Goal: Task Accomplishment & Management: Manage account settings

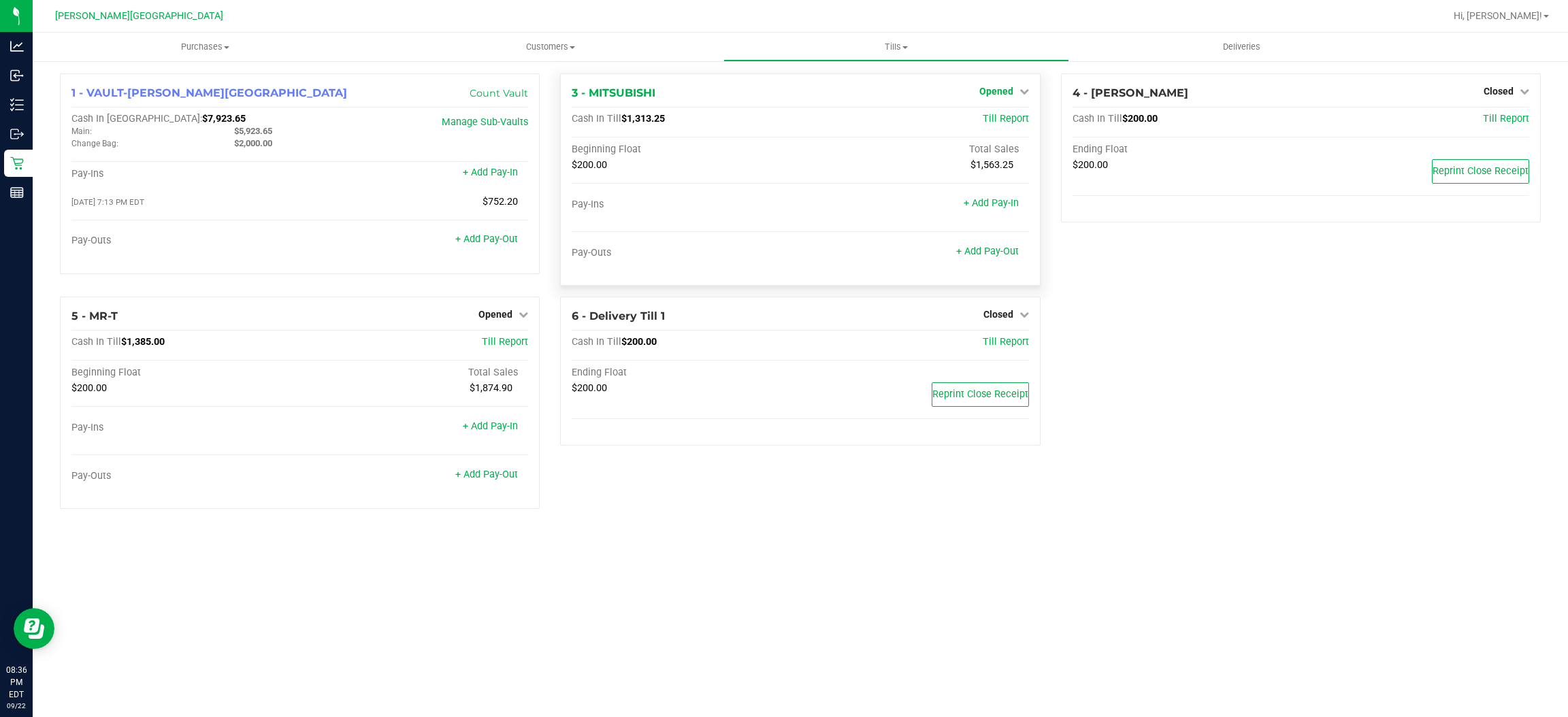
click at [996, 93] on span "Opened" at bounding box center [996, 91] width 34 height 11
click at [990, 116] on link "Close Till" at bounding box center [998, 120] width 37 height 11
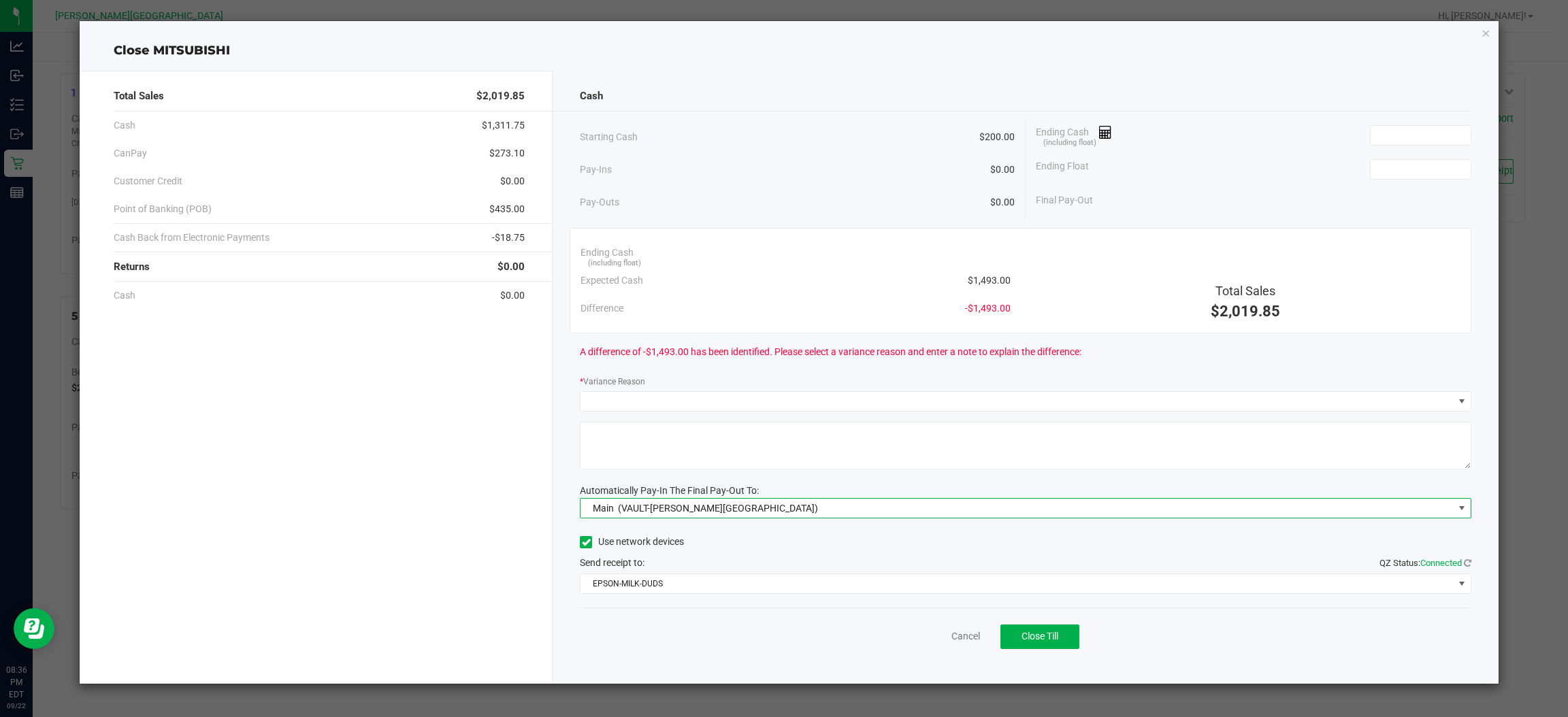
click at [688, 505] on span "(VAULT-[PERSON_NAME][GEOGRAPHIC_DATA])" at bounding box center [718, 507] width 200 height 11
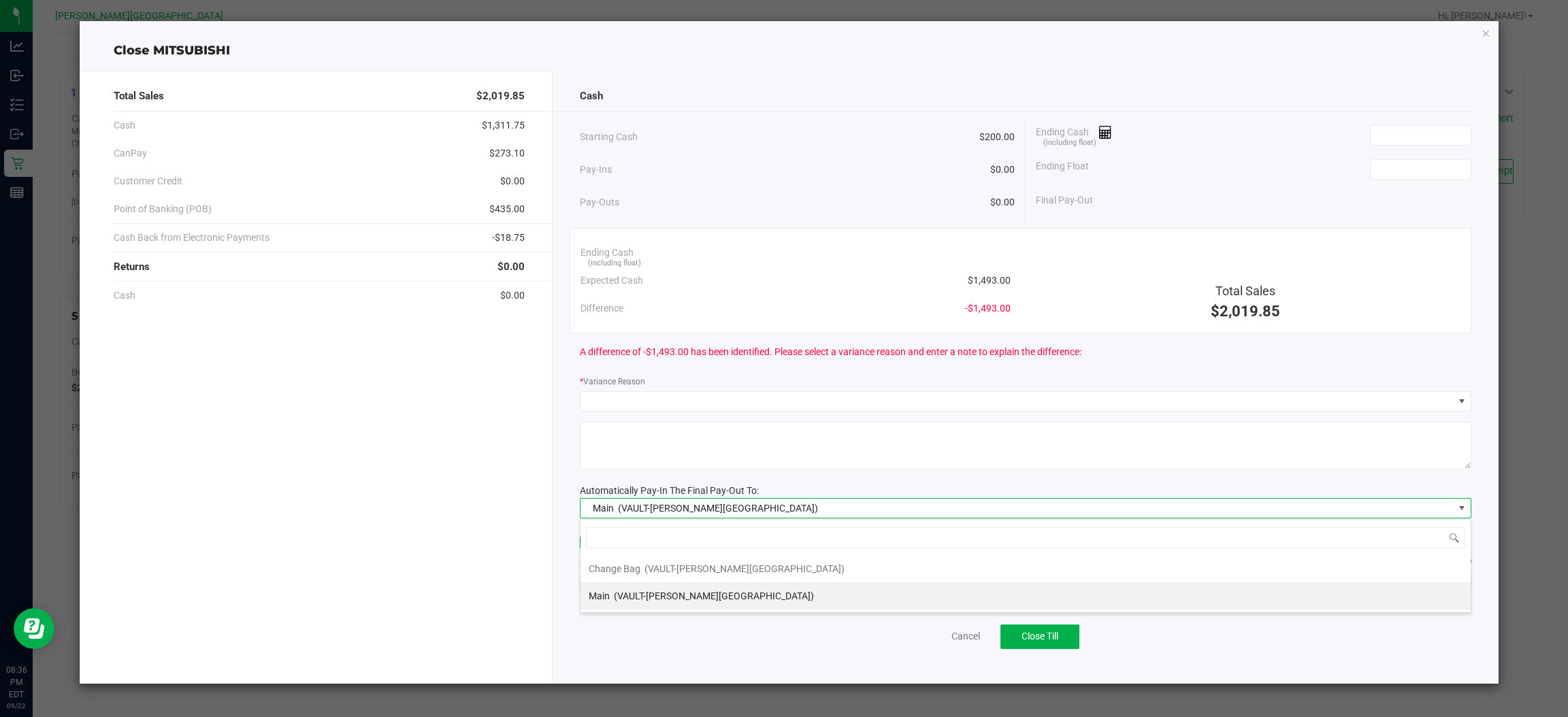
scroll to position [21, 891]
click at [688, 505] on span "(VAULT-[PERSON_NAME][GEOGRAPHIC_DATA])" at bounding box center [718, 507] width 200 height 11
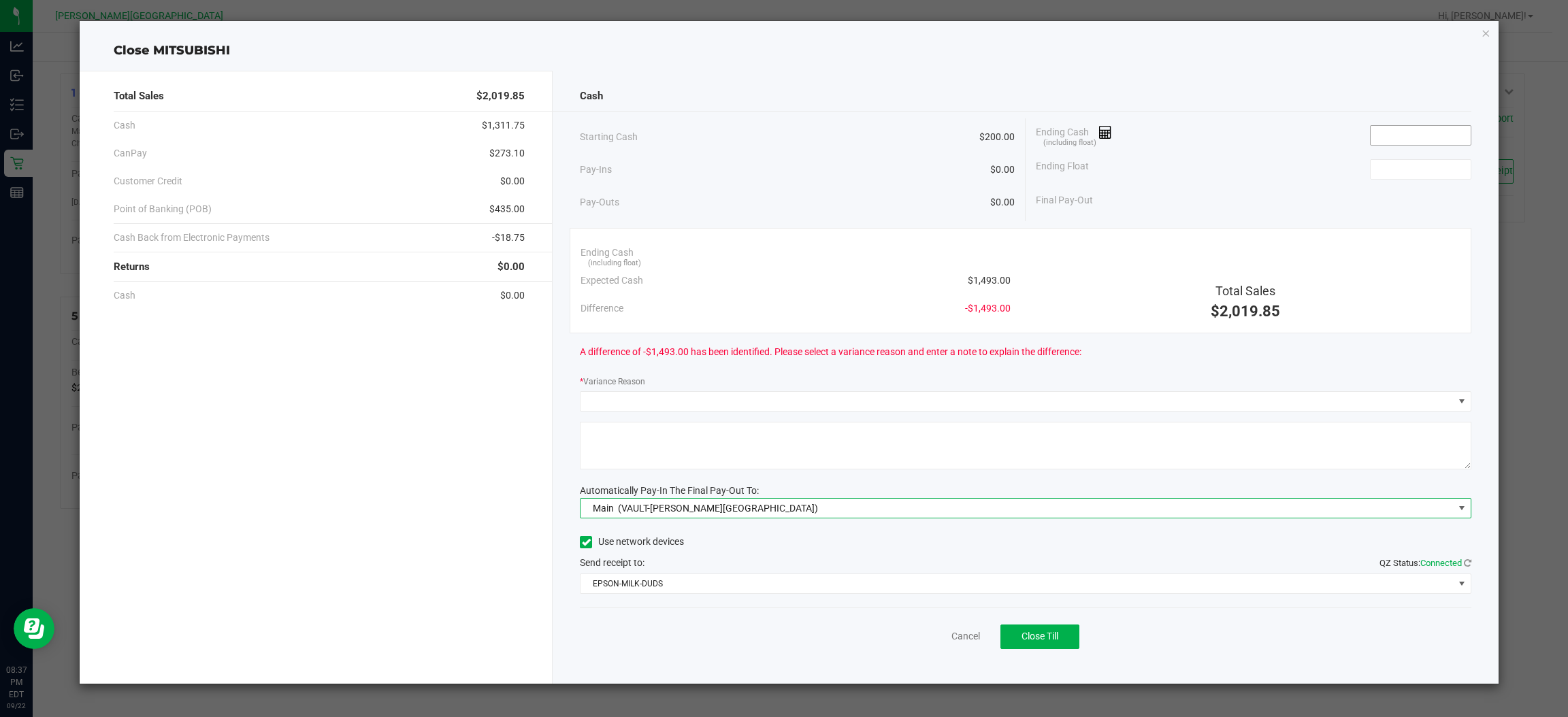
click at [1428, 126] on input at bounding box center [1421, 135] width 100 height 19
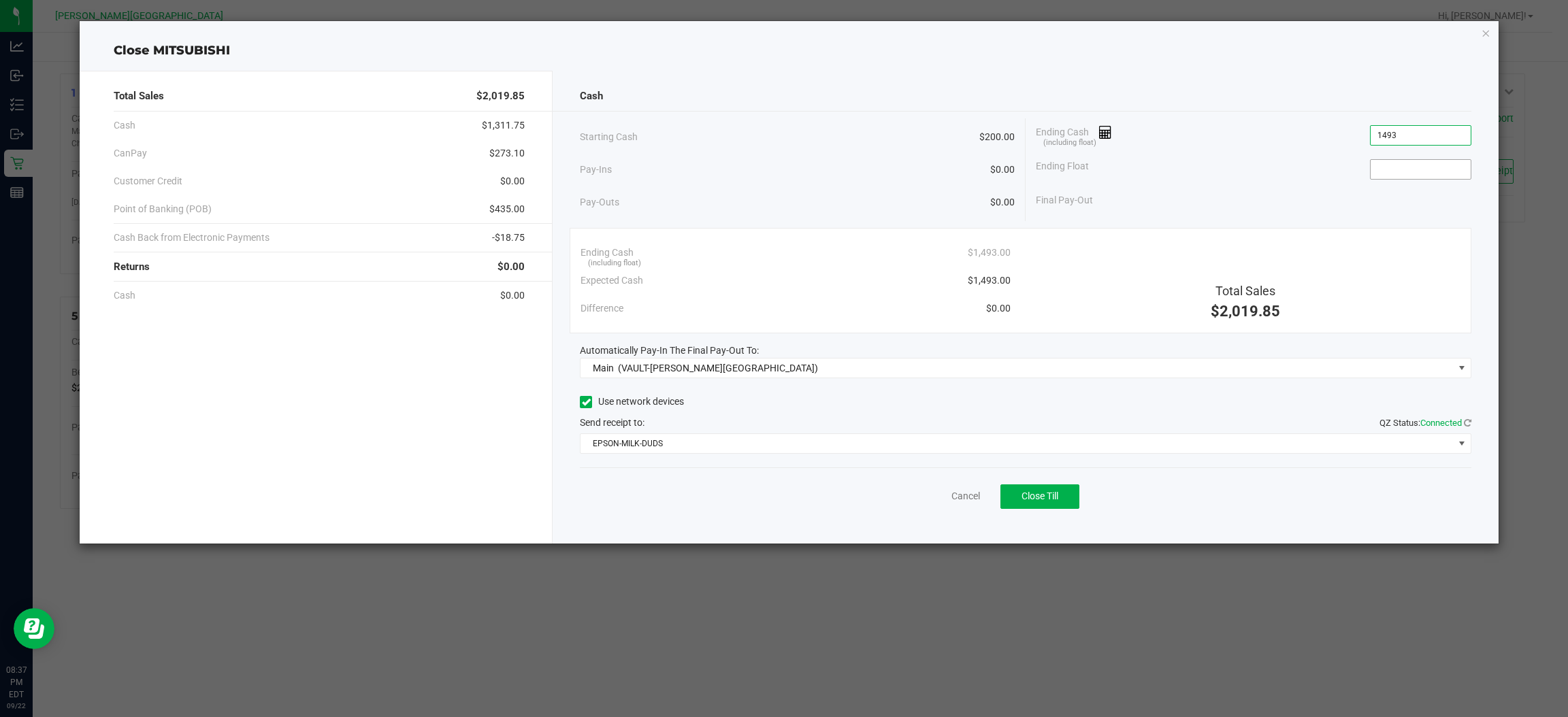
type input "$1,493.00"
click at [1416, 162] on input at bounding box center [1421, 169] width 100 height 19
type input "$200.00"
click at [1332, 190] on div "Final Pay-Out $1,293.00" at bounding box center [1253, 199] width 435 height 28
click at [1055, 481] on div "Cancel Close Till" at bounding box center [1026, 493] width 892 height 52
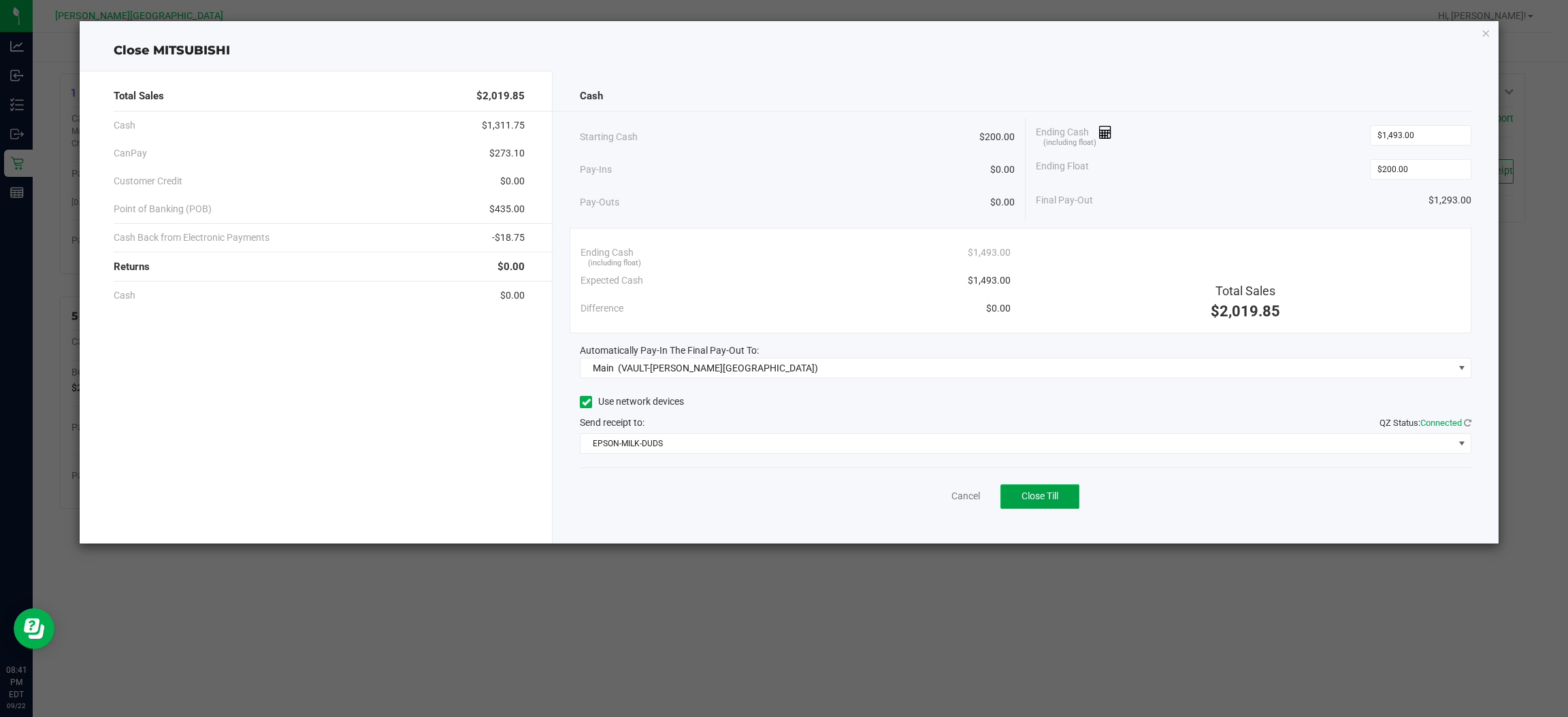
click at [1052, 491] on span "Close Till" at bounding box center [1040, 496] width 37 height 11
click at [1485, 32] on icon "button" at bounding box center [1486, 32] width 9 height 16
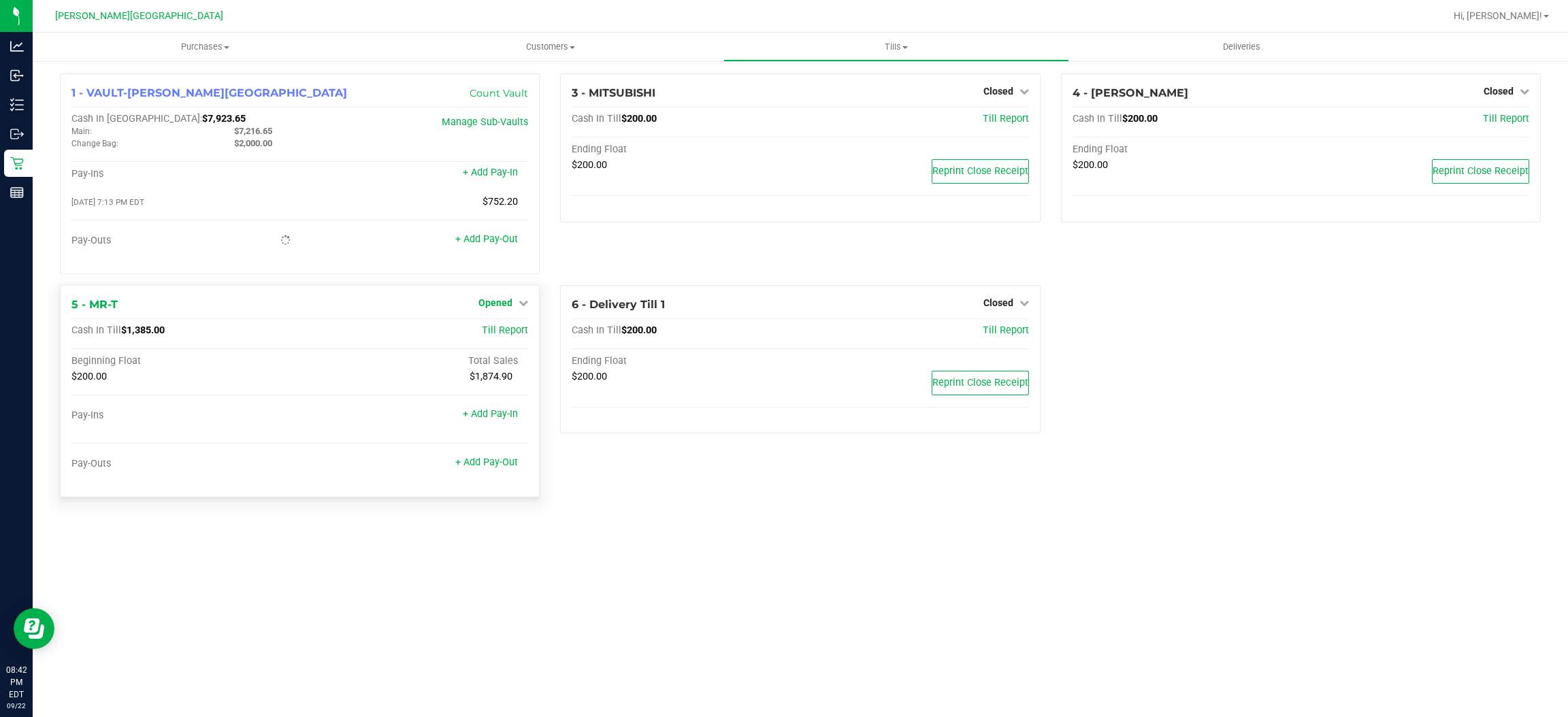
click at [496, 301] on span "Opened" at bounding box center [495, 302] width 34 height 11
click at [477, 337] on div "Close Till" at bounding box center [498, 331] width 101 height 17
click at [484, 336] on link "Close Till" at bounding box center [498, 330] width 37 height 11
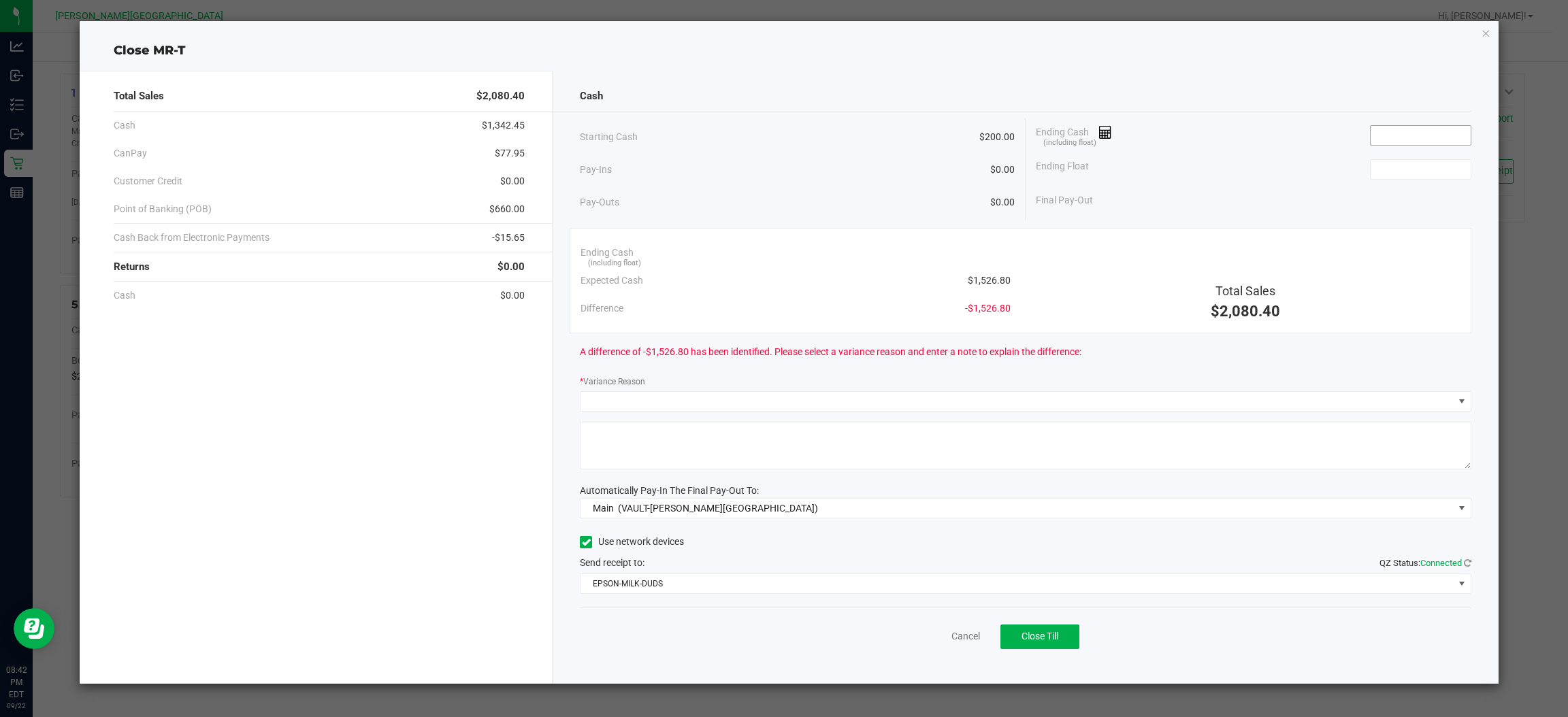
click at [1422, 133] on input at bounding box center [1421, 135] width 100 height 19
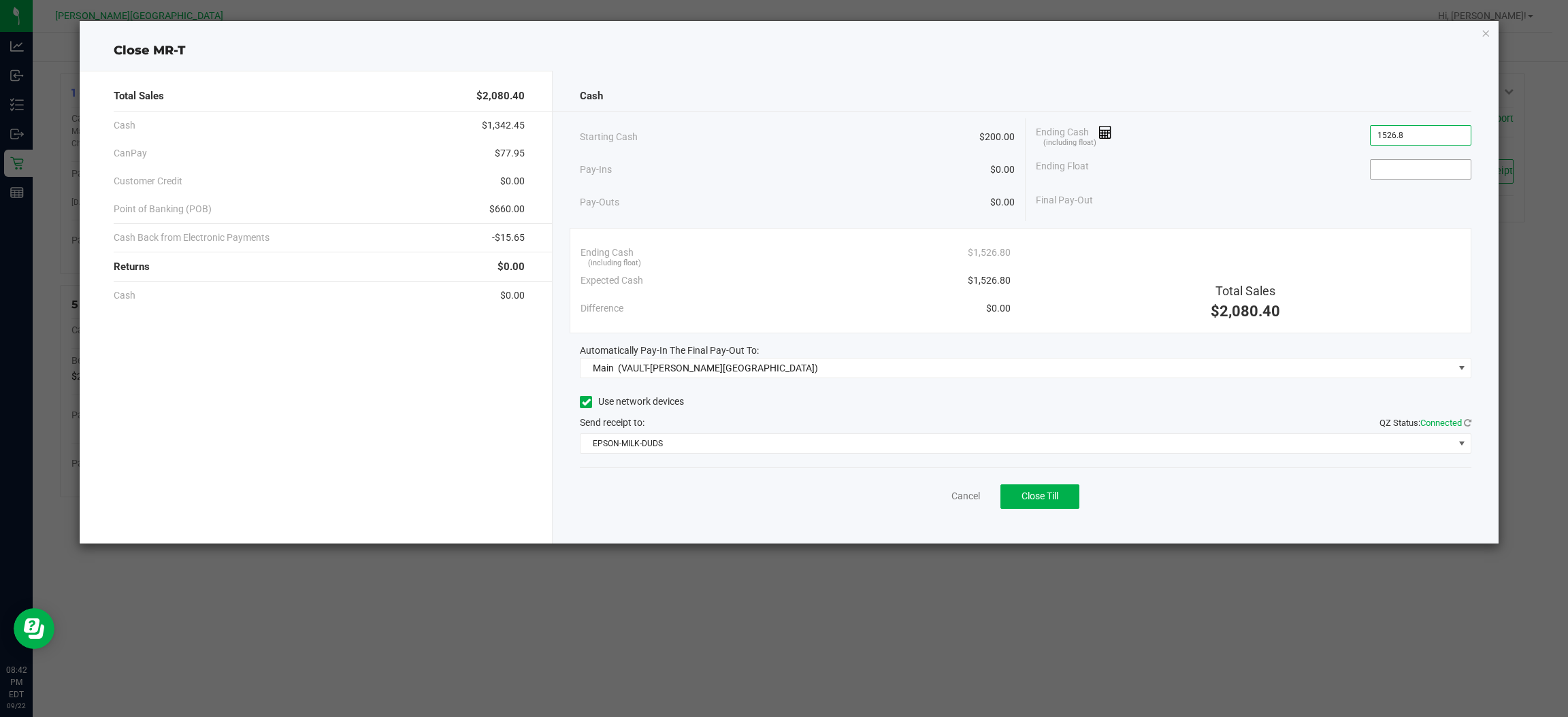
type input "$1,526.80"
click at [1408, 159] on span at bounding box center [1421, 169] width 101 height 20
click at [1420, 172] on input at bounding box center [1421, 169] width 100 height 19
type input "$200.00"
click at [1331, 196] on div "Final Pay-Out $1,326.80" at bounding box center [1253, 199] width 435 height 28
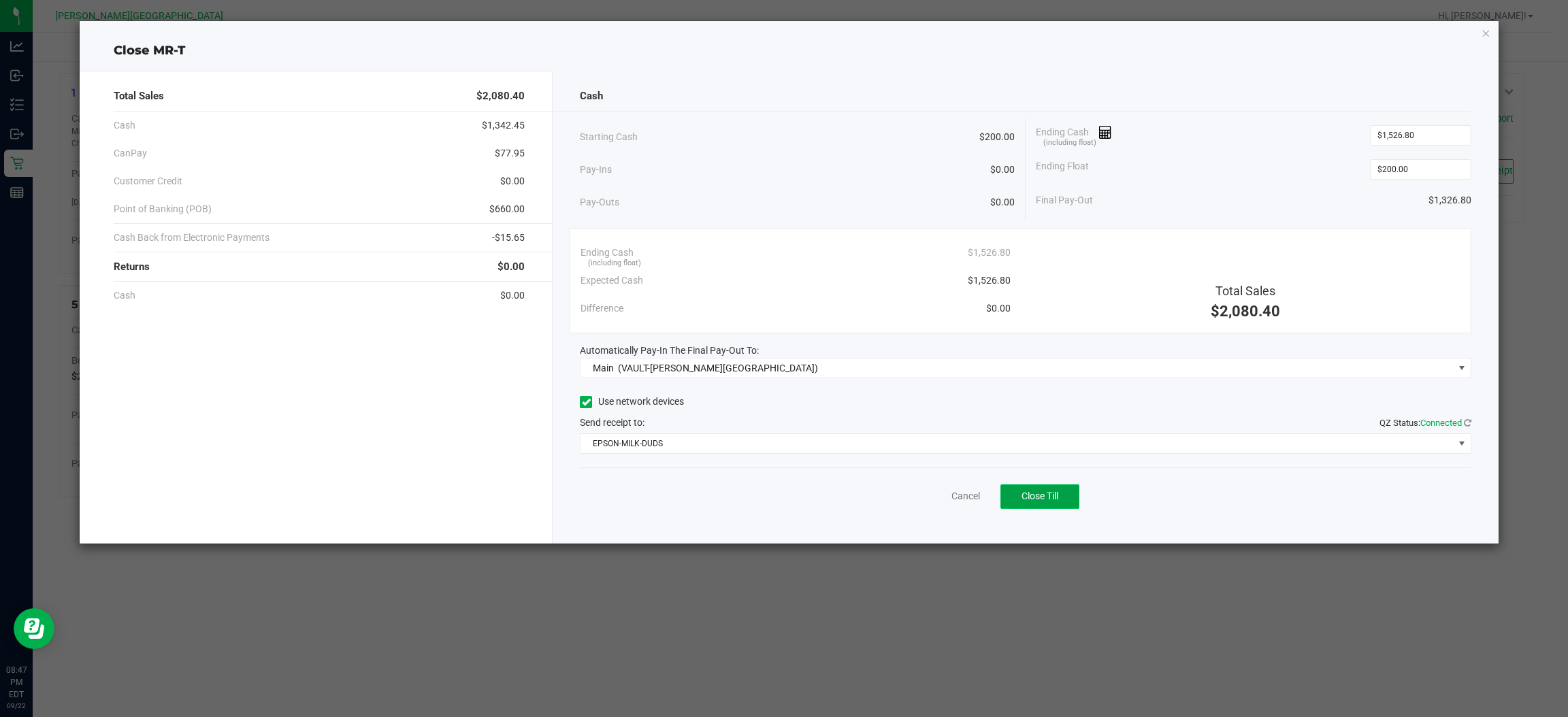
click at [1067, 491] on button "Close Till" at bounding box center [1040, 497] width 79 height 24
click at [1482, 32] on icon "button" at bounding box center [1486, 32] width 9 height 16
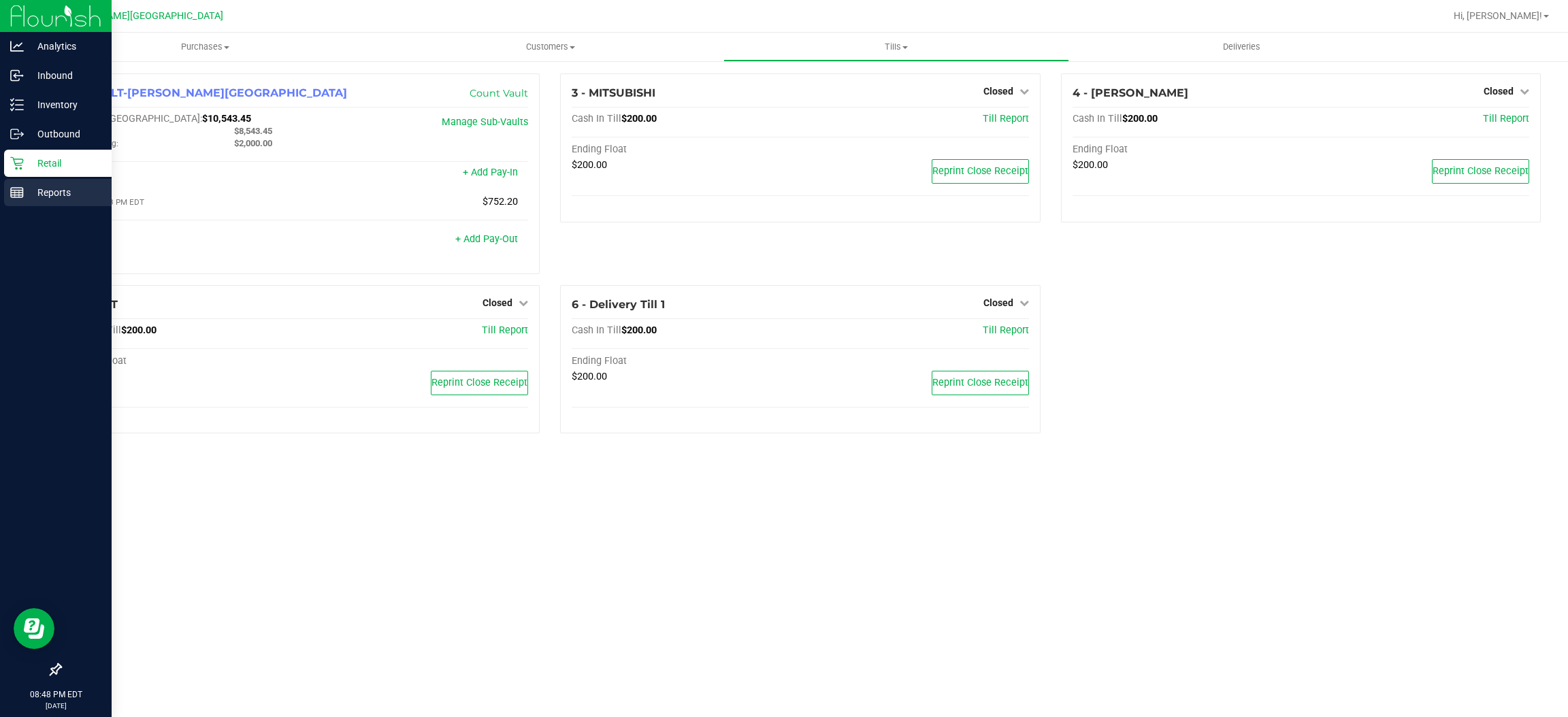
click at [44, 186] on p "Reports" at bounding box center [64, 192] width 82 height 16
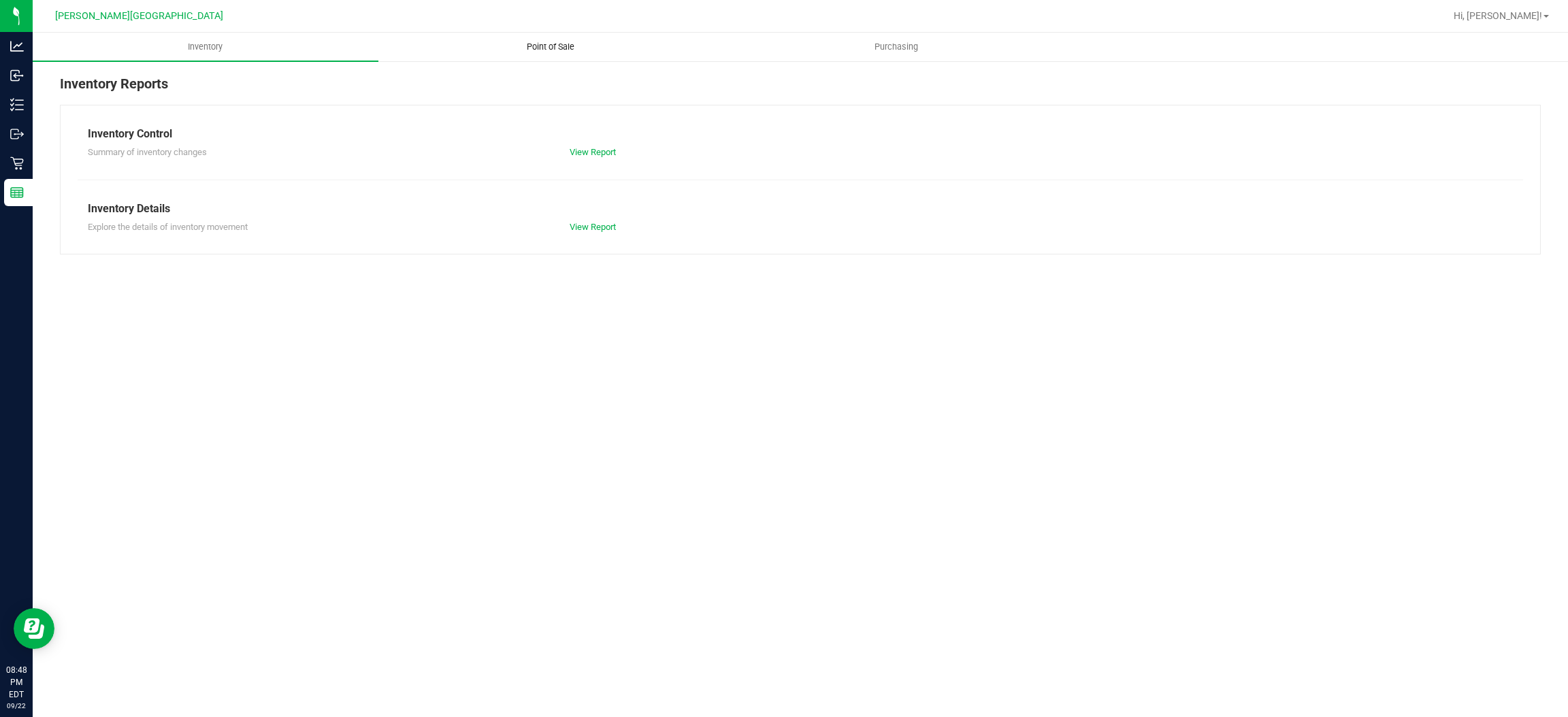
click at [533, 43] on span "Point of Sale" at bounding box center [551, 46] width 84 height 13
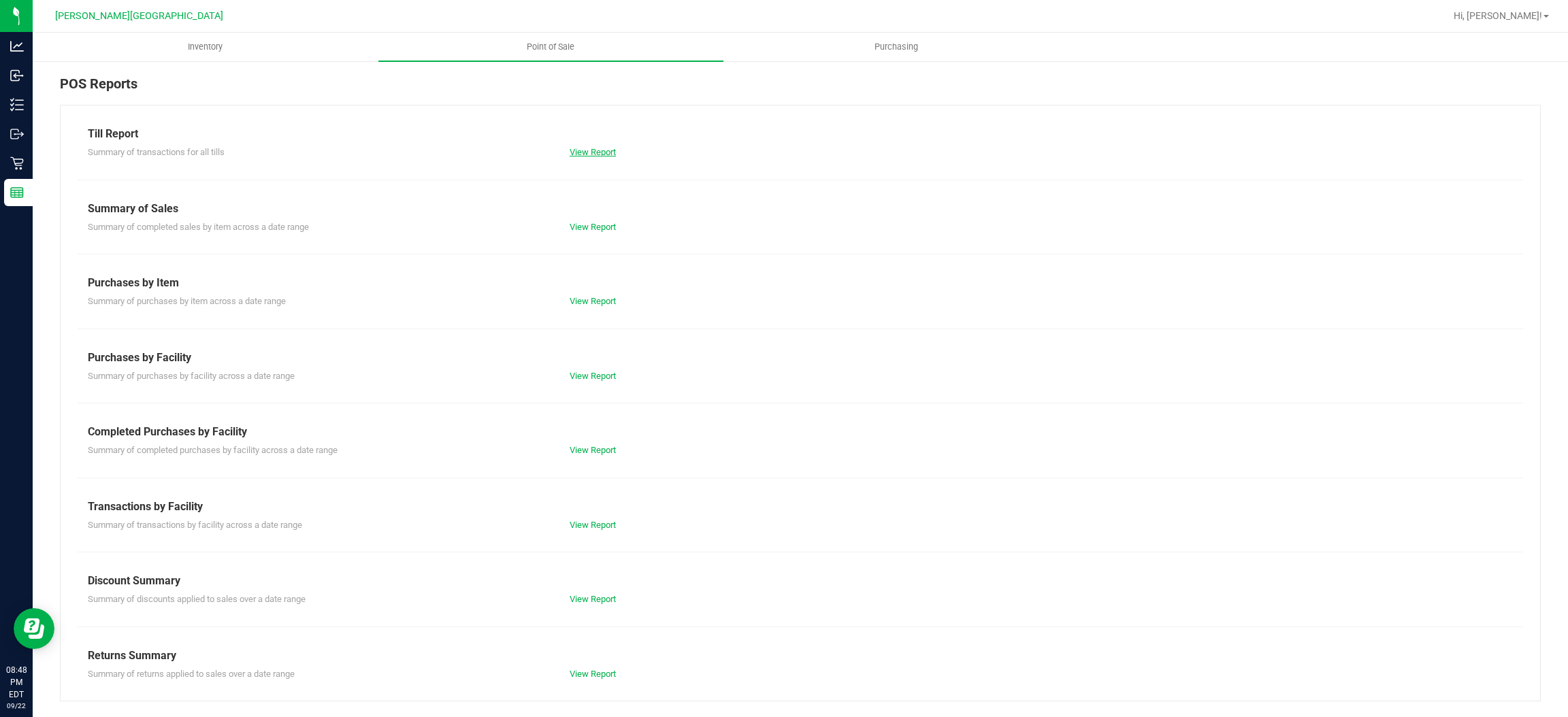
click at [600, 150] on link "View Report" at bounding box center [593, 152] width 46 height 10
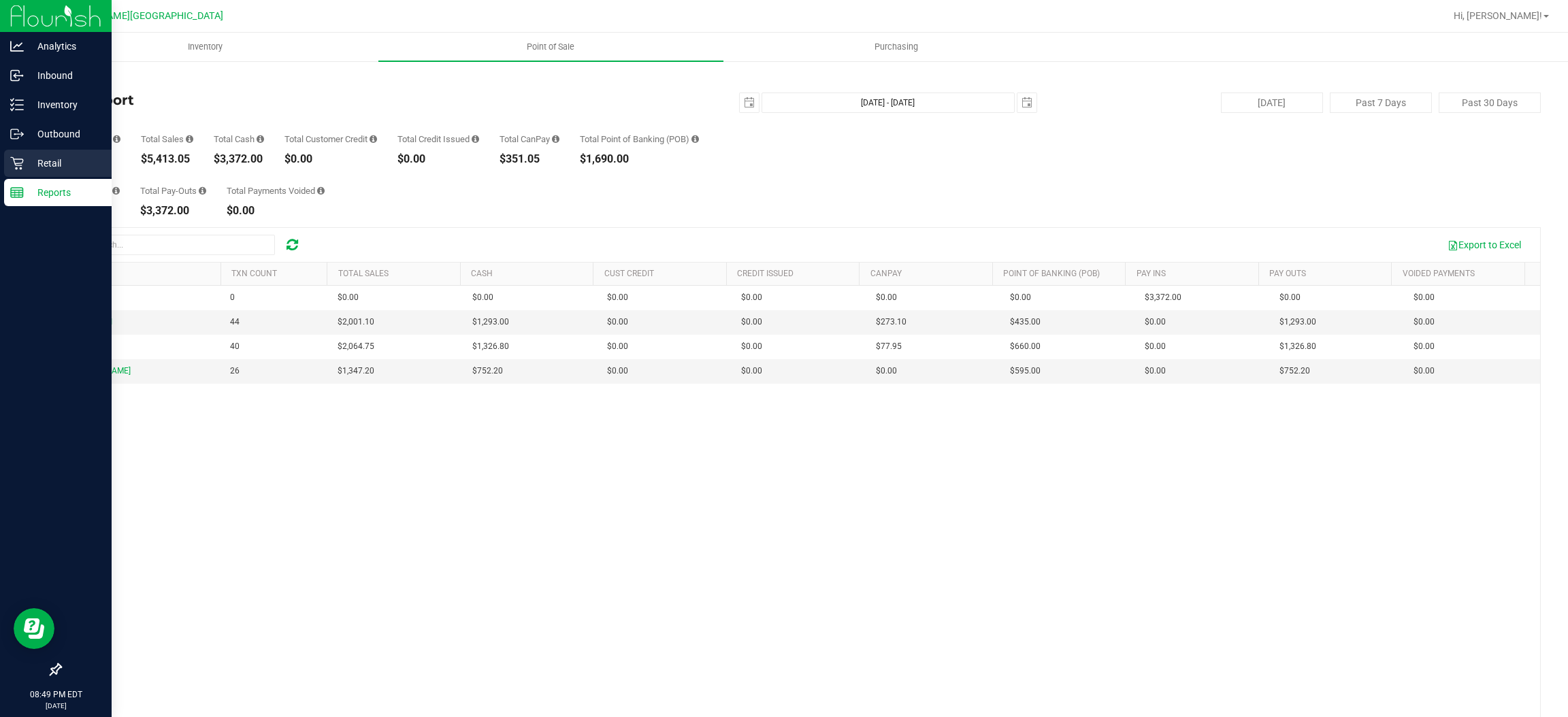
click at [55, 161] on p "Retail" at bounding box center [64, 162] width 82 height 16
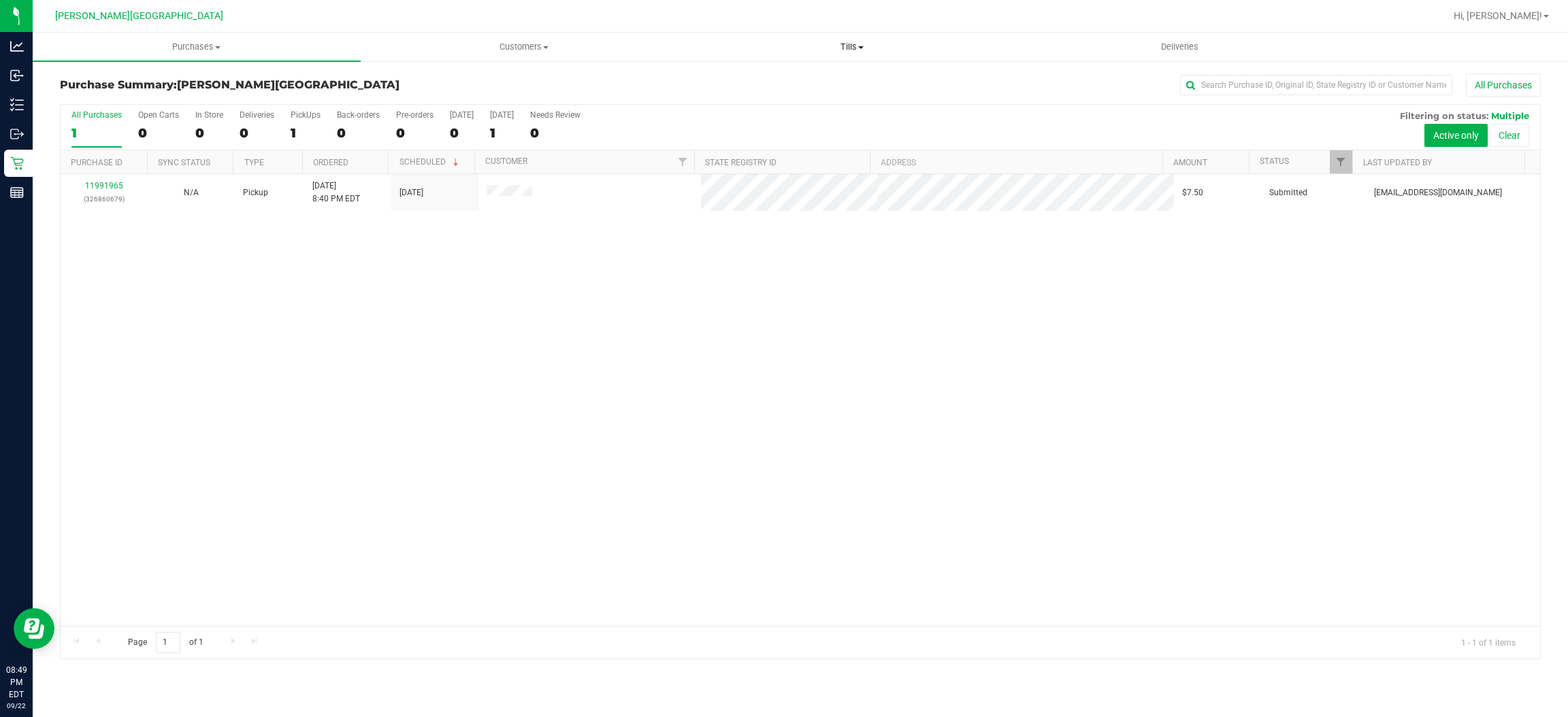
click at [831, 47] on span "Tills" at bounding box center [852, 46] width 327 height 13
click at [750, 77] on span "Manage tills" at bounding box center [733, 82] width 92 height 12
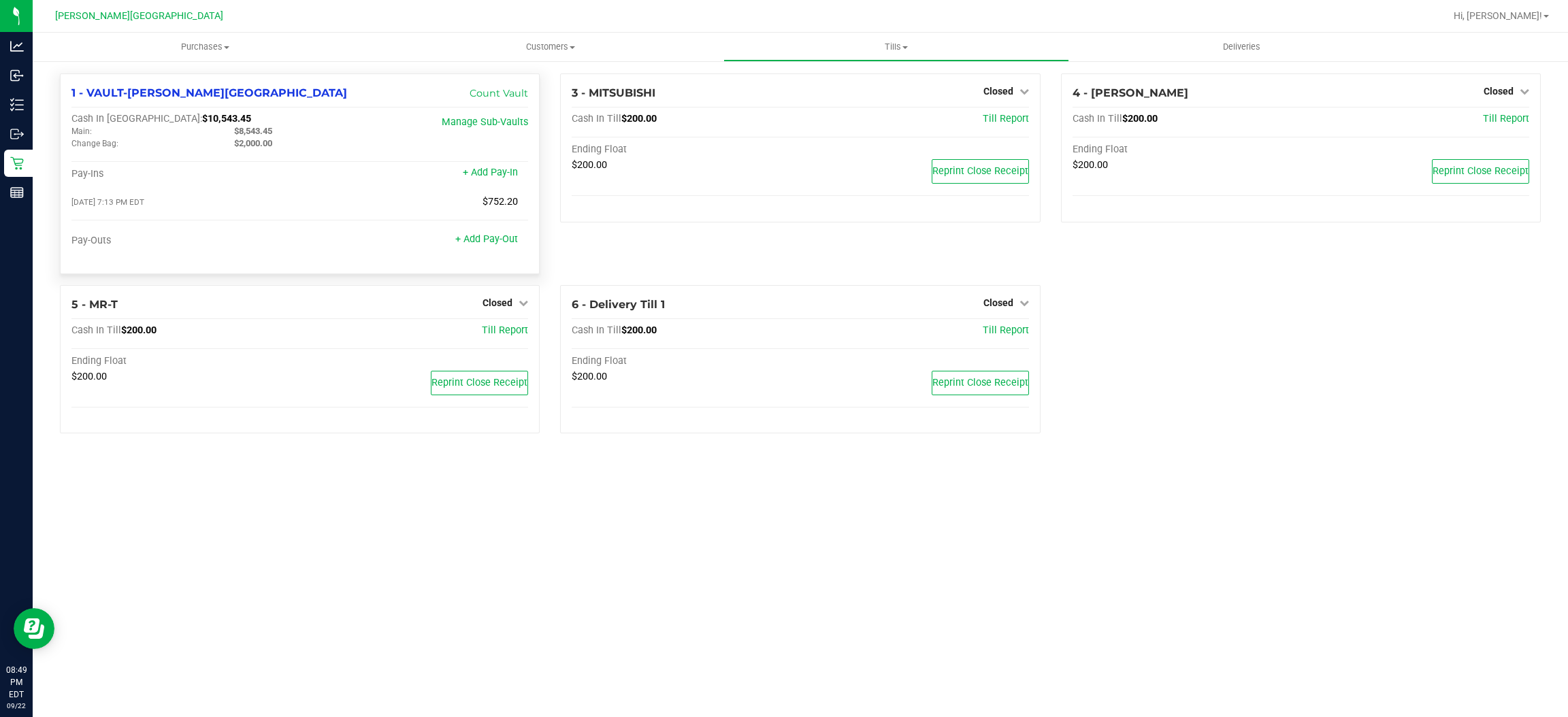
drag, startPoint x: 281, startPoint y: 130, endPoint x: 232, endPoint y: 130, distance: 49.0
click at [232, 130] on div "$8,543.45" at bounding box center [305, 131] width 163 height 13
copy span "$8,543.45"
click at [201, 122] on div "Cash In Vault: $10,543.45" at bounding box center [224, 119] width 305 height 13
drag, startPoint x: 195, startPoint y: 118, endPoint x: 133, endPoint y: 117, distance: 62.0
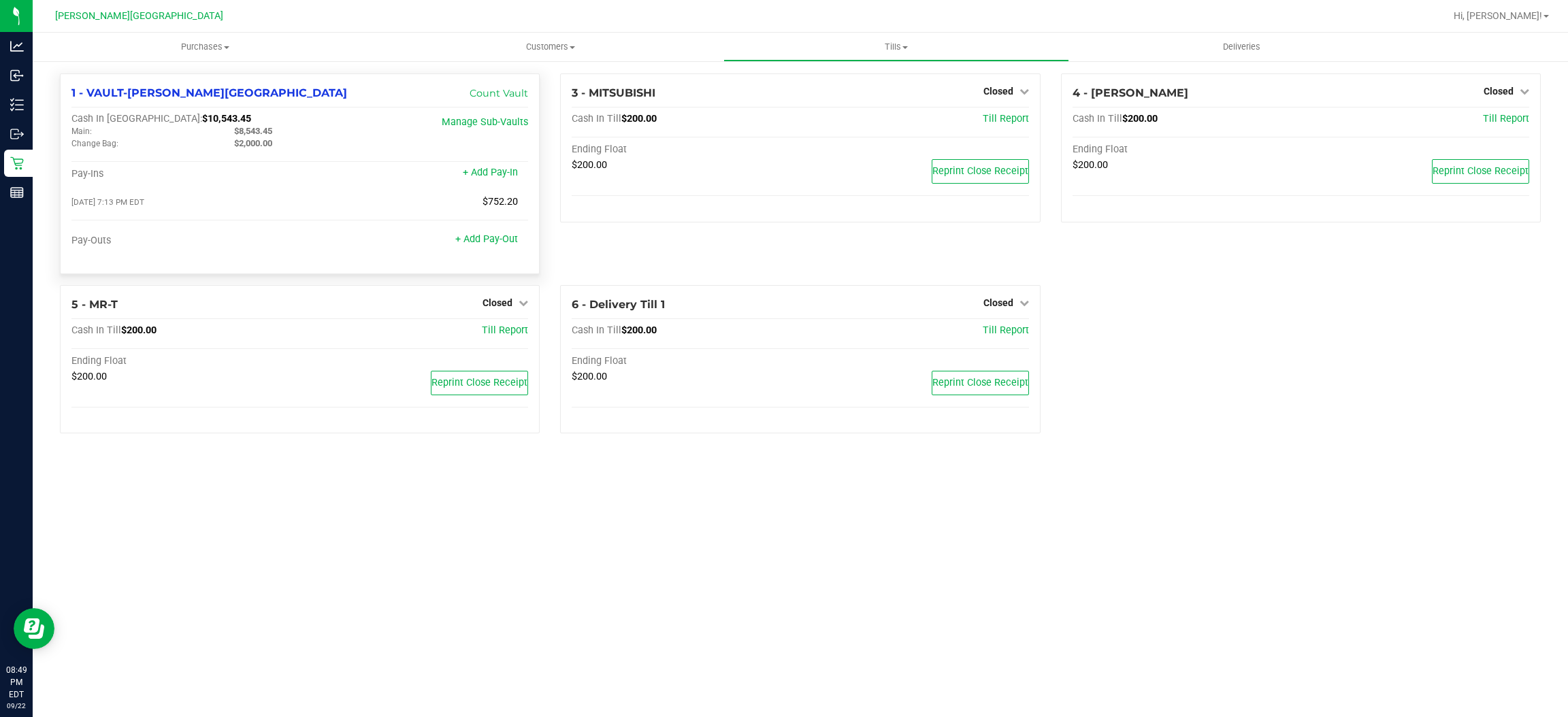
click at [133, 117] on div "Cash In Vault: $10,543.45" at bounding box center [224, 119] width 305 height 13
copy span "$10,543.45"
click at [1528, 16] on span "Hi, [PERSON_NAME]!" at bounding box center [1498, 15] width 88 height 11
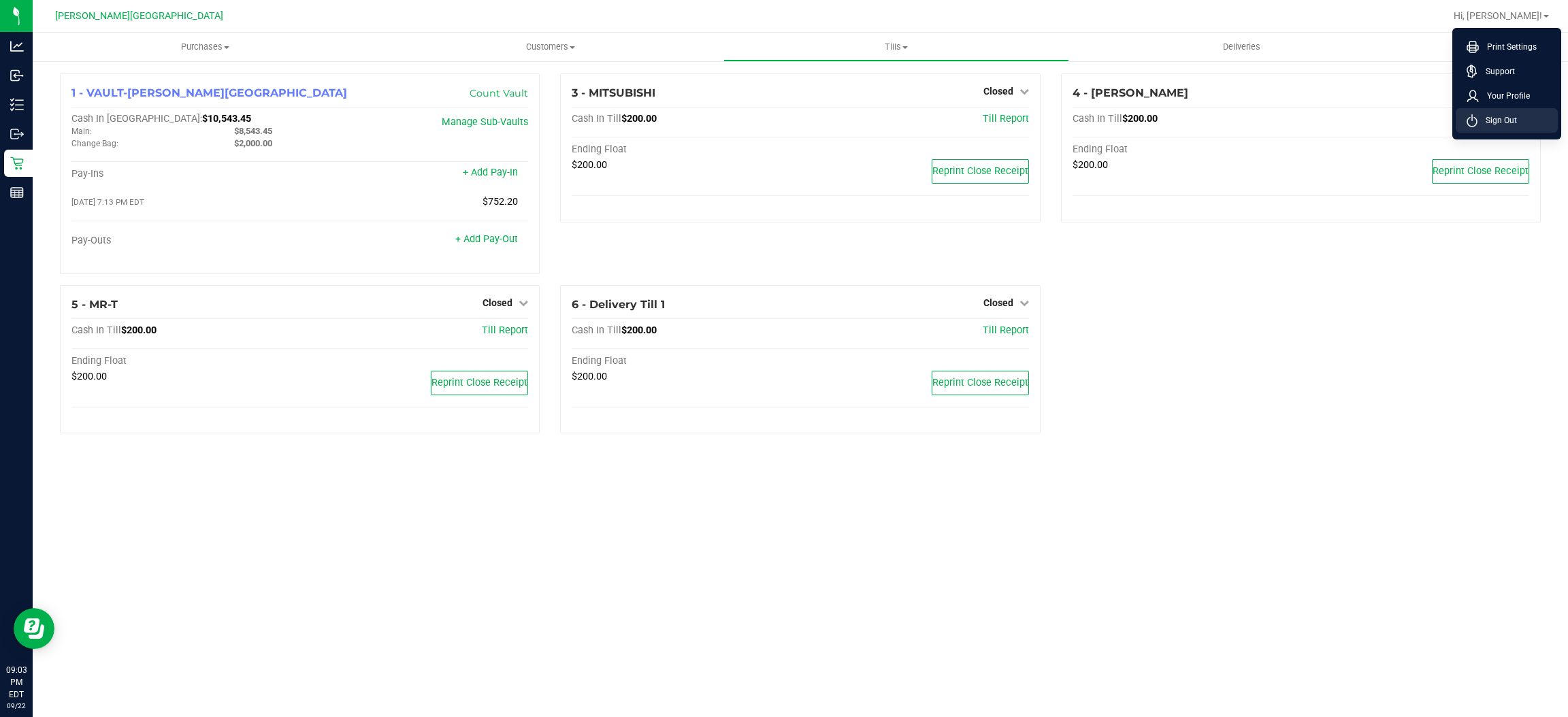
click at [1490, 116] on span "Sign Out" at bounding box center [1497, 120] width 40 height 13
